Goal: Task Accomplishment & Management: Use online tool/utility

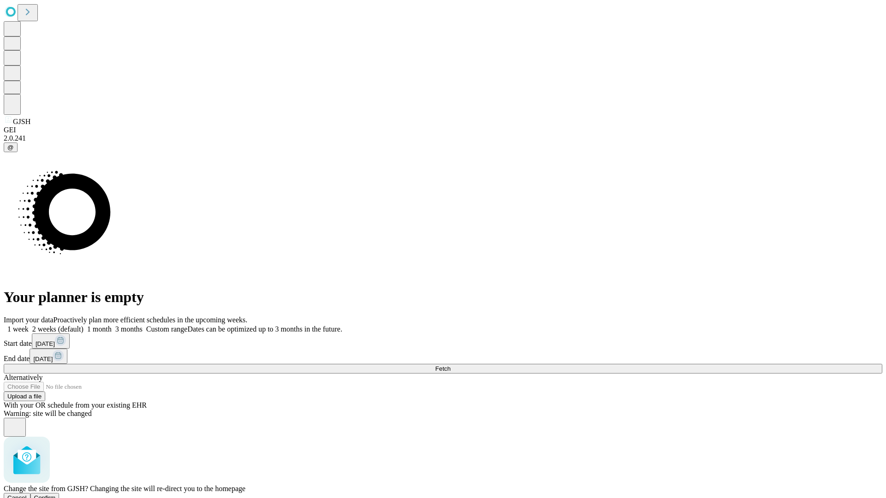
click at [56, 494] on span "Confirm" at bounding box center [45, 497] width 22 height 7
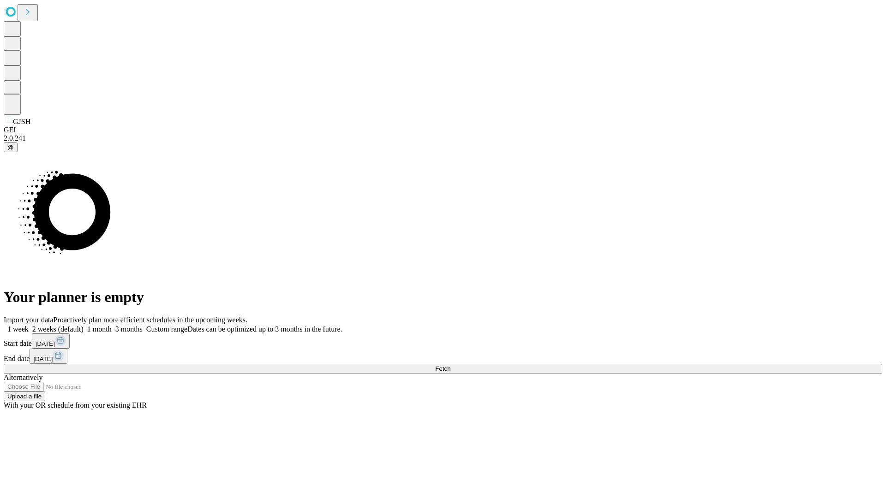
click at [29, 325] on label "1 week" at bounding box center [16, 329] width 25 height 8
click at [450, 365] on span "Fetch" at bounding box center [442, 368] width 15 height 7
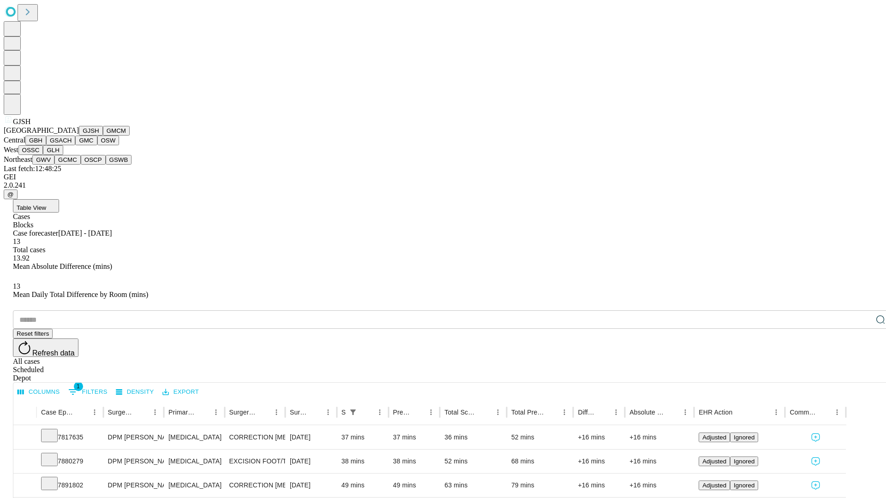
click at [103, 136] on button "GMCM" at bounding box center [116, 131] width 27 height 10
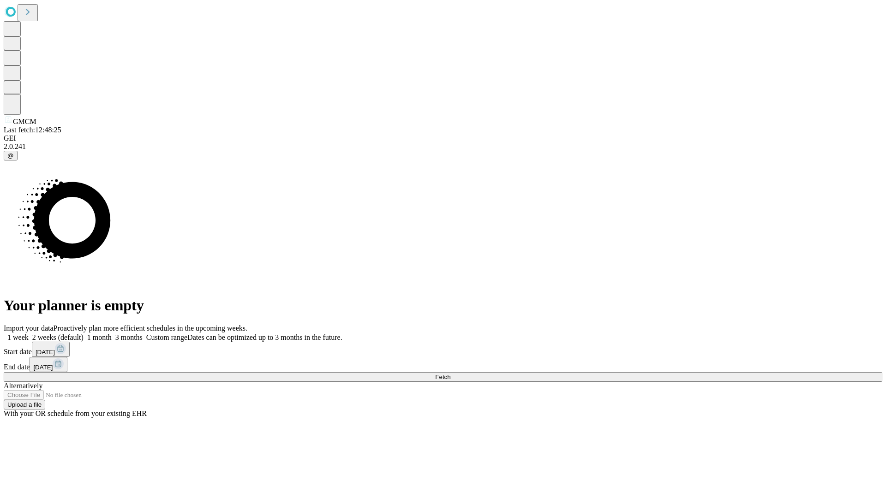
click at [29, 333] on label "1 week" at bounding box center [16, 337] width 25 height 8
click at [450, 374] on span "Fetch" at bounding box center [442, 377] width 15 height 7
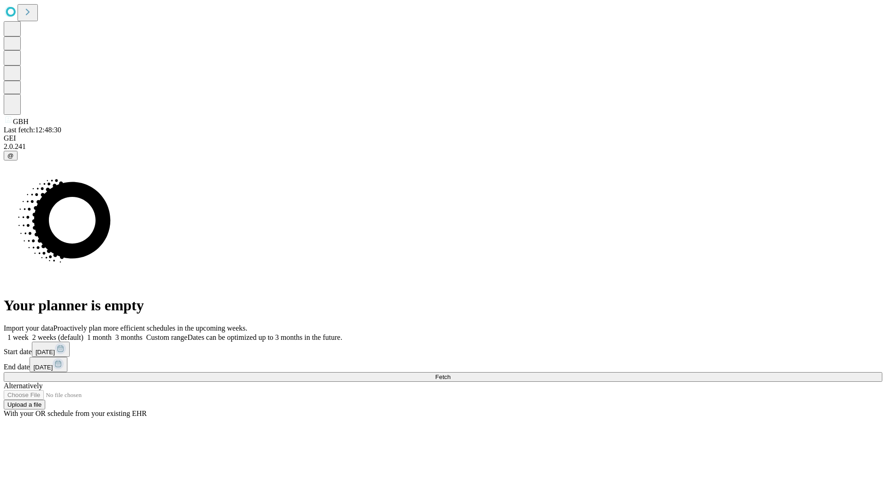
click at [450, 374] on span "Fetch" at bounding box center [442, 377] width 15 height 7
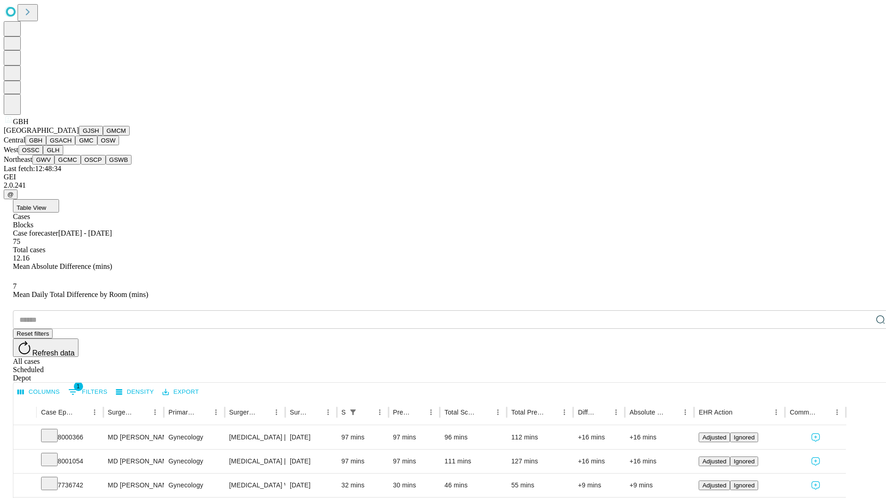
click at [71, 145] on button "GSACH" at bounding box center [60, 141] width 29 height 10
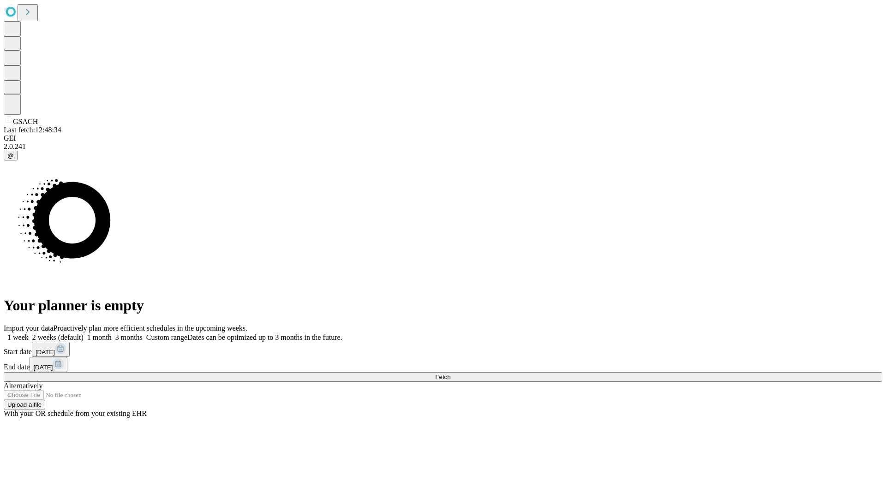
click at [29, 333] on label "1 week" at bounding box center [16, 337] width 25 height 8
click at [450, 374] on span "Fetch" at bounding box center [442, 377] width 15 height 7
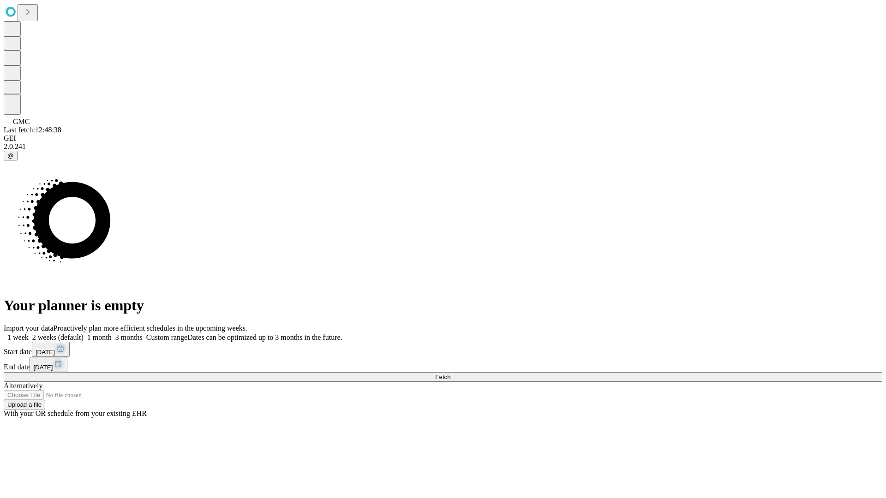
click at [29, 333] on label "1 week" at bounding box center [16, 337] width 25 height 8
click at [450, 374] on span "Fetch" at bounding box center [442, 377] width 15 height 7
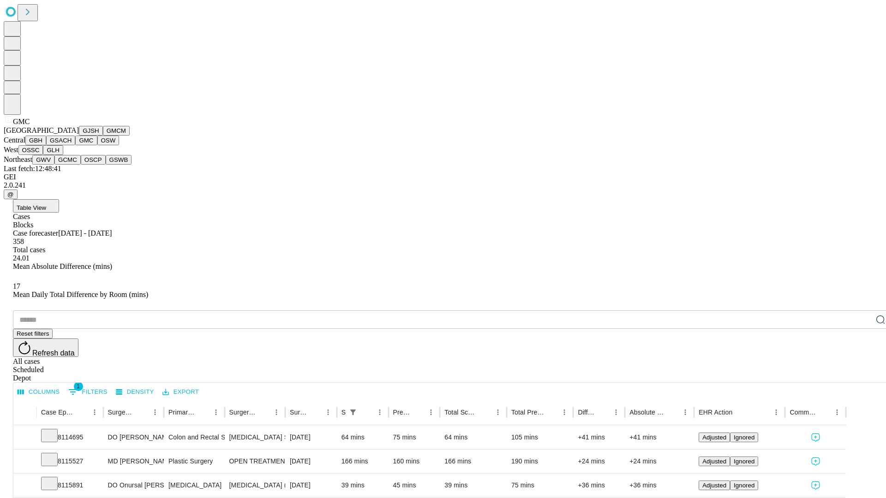
click at [97, 145] on button "OSW" at bounding box center [108, 141] width 22 height 10
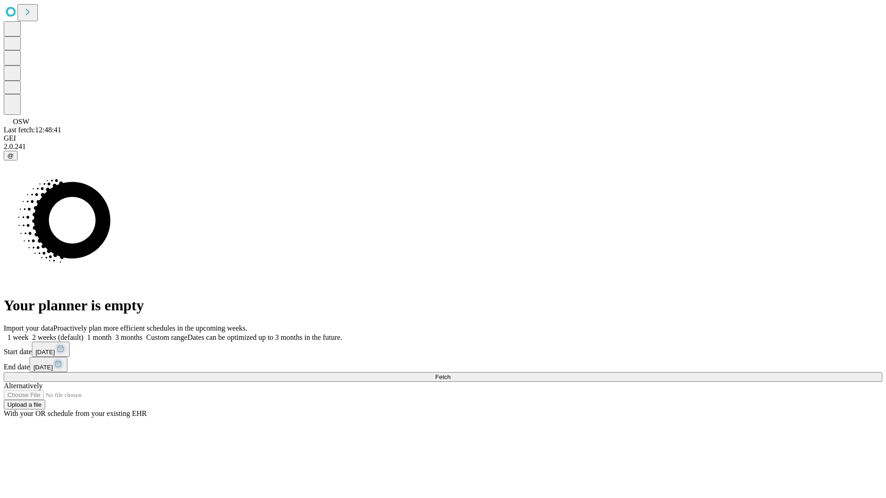
click at [29, 333] on label "1 week" at bounding box center [16, 337] width 25 height 8
click at [450, 374] on span "Fetch" at bounding box center [442, 377] width 15 height 7
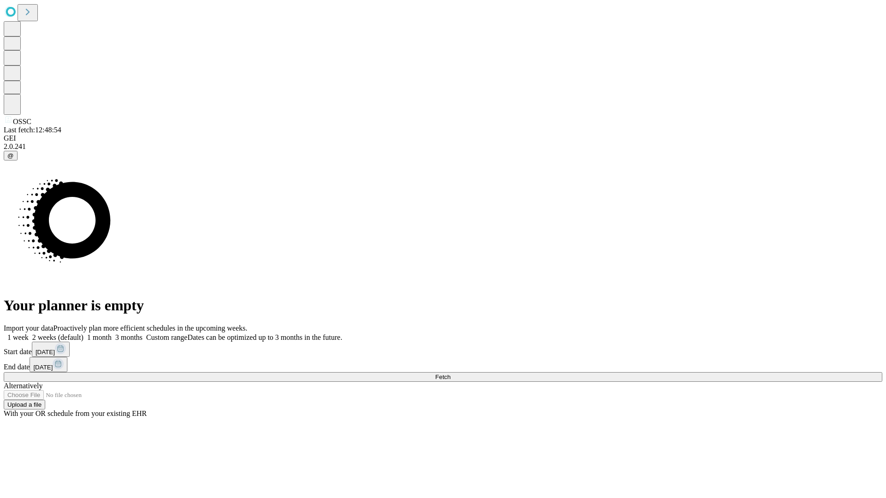
click at [29, 333] on label "1 week" at bounding box center [16, 337] width 25 height 8
click at [450, 374] on span "Fetch" at bounding box center [442, 377] width 15 height 7
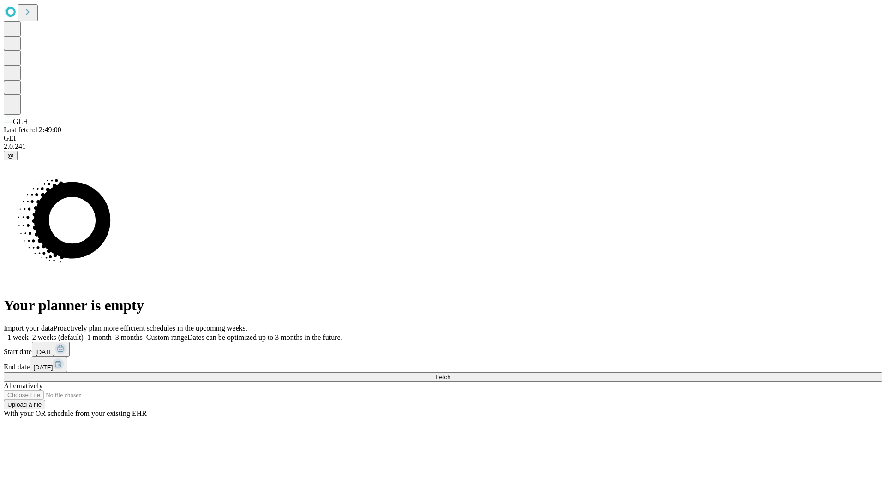
click at [29, 333] on label "1 week" at bounding box center [16, 337] width 25 height 8
click at [450, 374] on span "Fetch" at bounding box center [442, 377] width 15 height 7
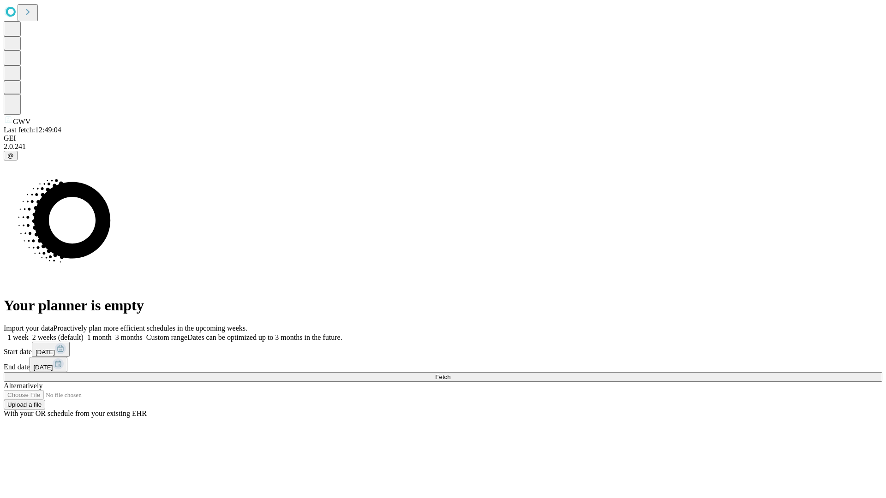
click at [29, 333] on label "1 week" at bounding box center [16, 337] width 25 height 8
click at [450, 374] on span "Fetch" at bounding box center [442, 377] width 15 height 7
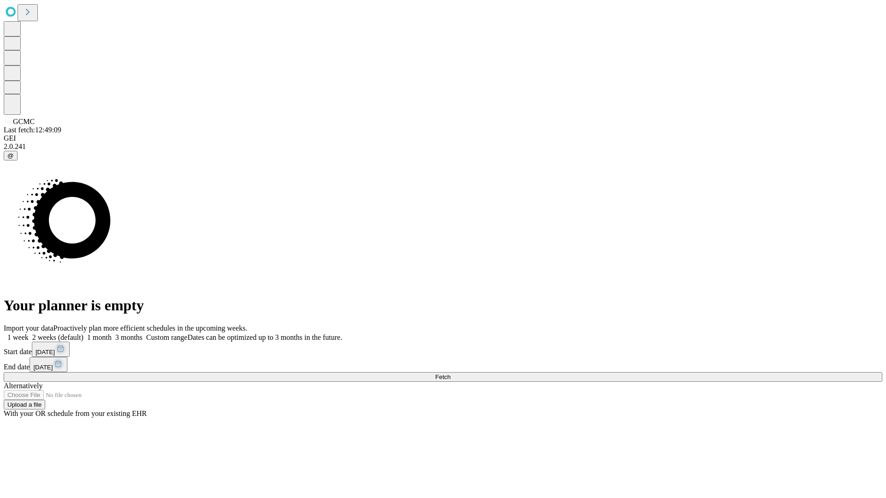
click at [29, 333] on label "1 week" at bounding box center [16, 337] width 25 height 8
click at [450, 374] on span "Fetch" at bounding box center [442, 377] width 15 height 7
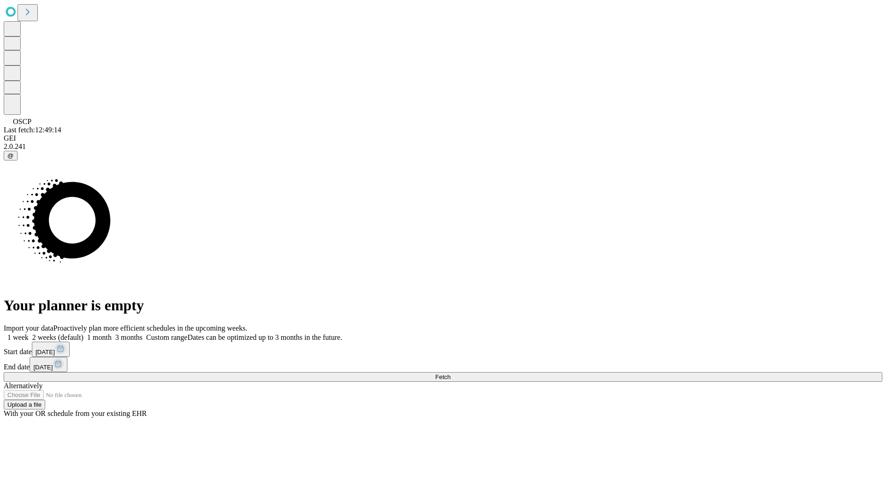
click at [29, 333] on label "1 week" at bounding box center [16, 337] width 25 height 8
click at [450, 374] on span "Fetch" at bounding box center [442, 377] width 15 height 7
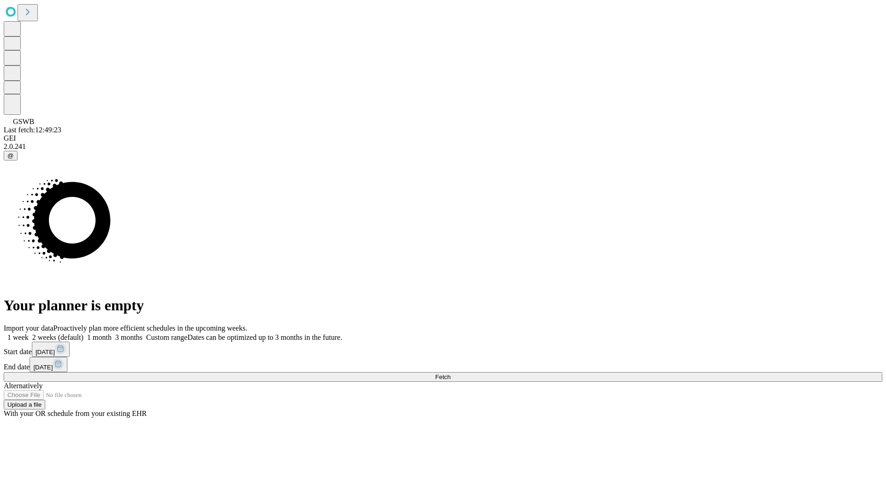
click at [29, 333] on label "1 week" at bounding box center [16, 337] width 25 height 8
click at [450, 374] on span "Fetch" at bounding box center [442, 377] width 15 height 7
